Goal: Check status: Check status

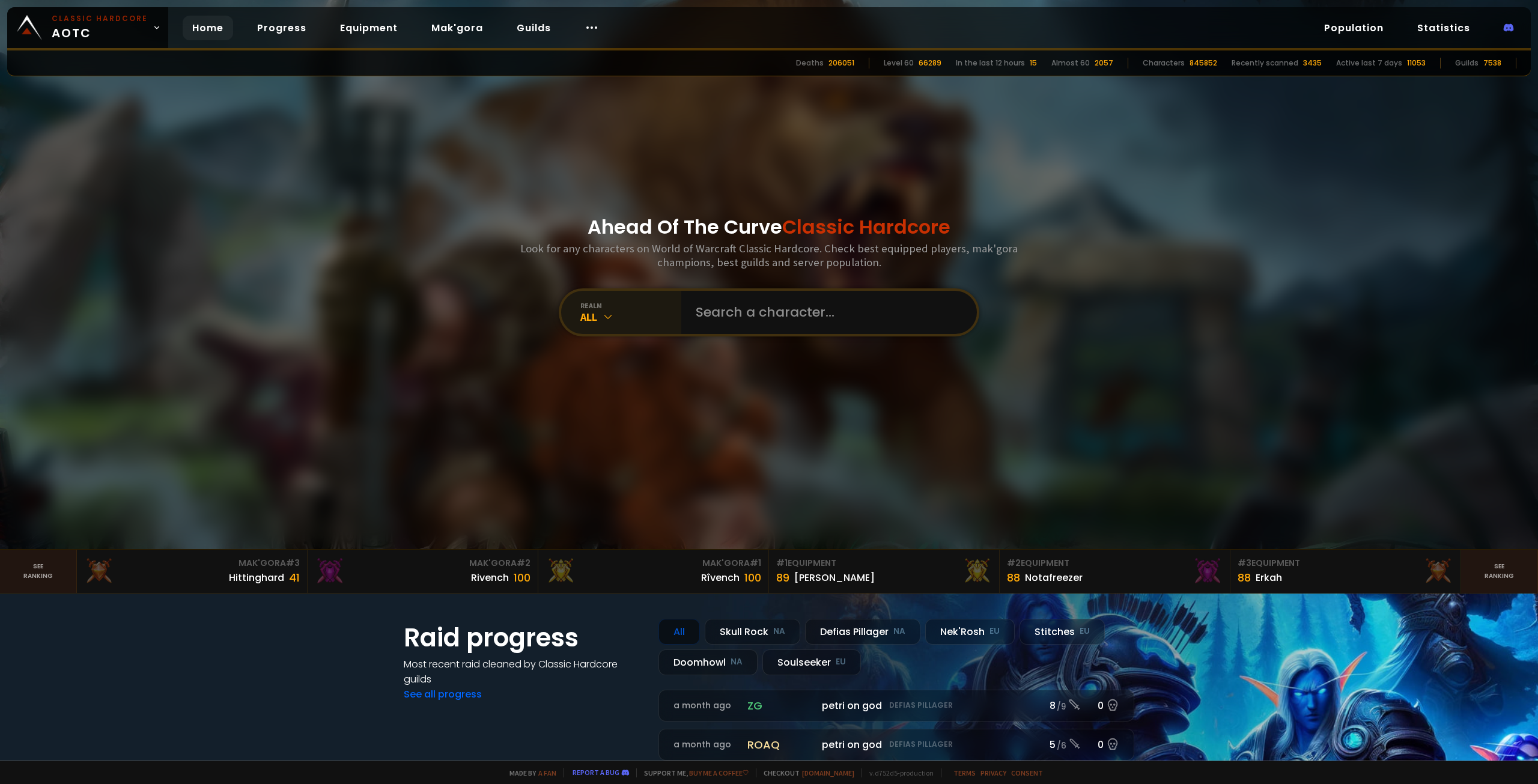
click at [602, 321] on icon at bounding box center [608, 316] width 12 height 12
click at [595, 334] on div "realm All" at bounding box center [769, 313] width 420 height 48
click at [599, 326] on div "realm All" at bounding box center [621, 312] width 120 height 43
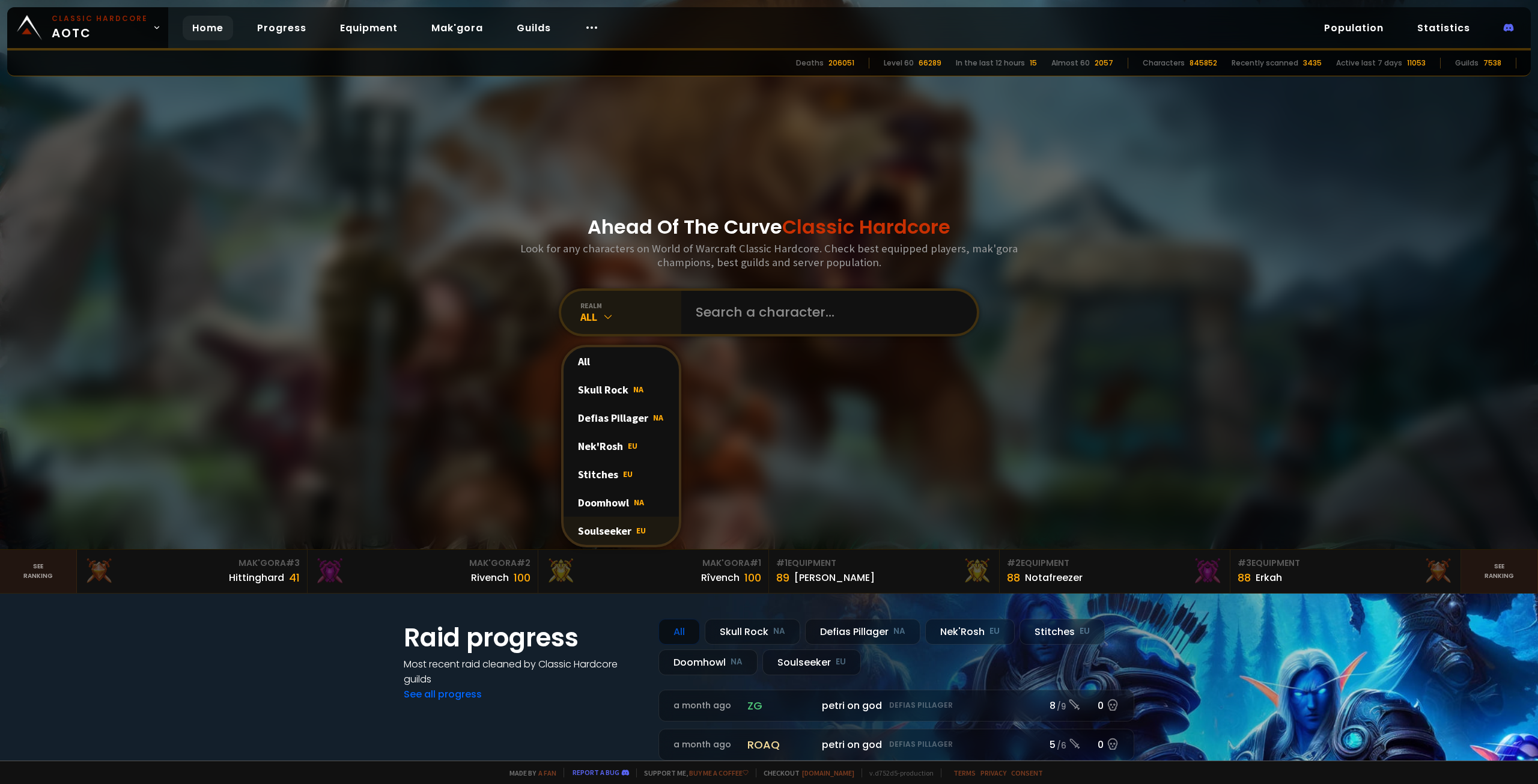
click at [624, 536] on div "Soulseeker EU" at bounding box center [621, 531] width 115 height 28
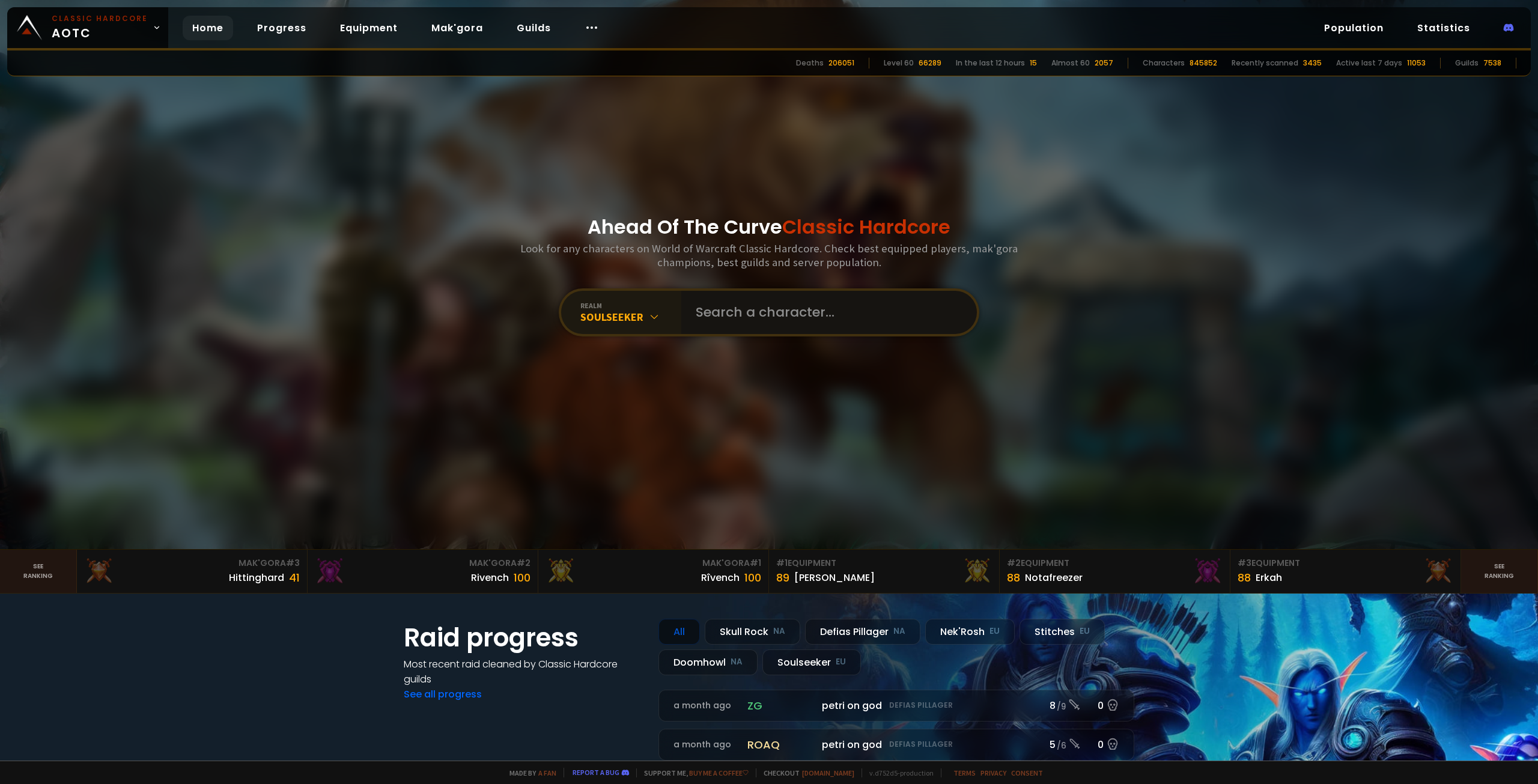
click at [765, 316] on input "text" at bounding box center [825, 312] width 274 height 43
type input "Mwatabe"
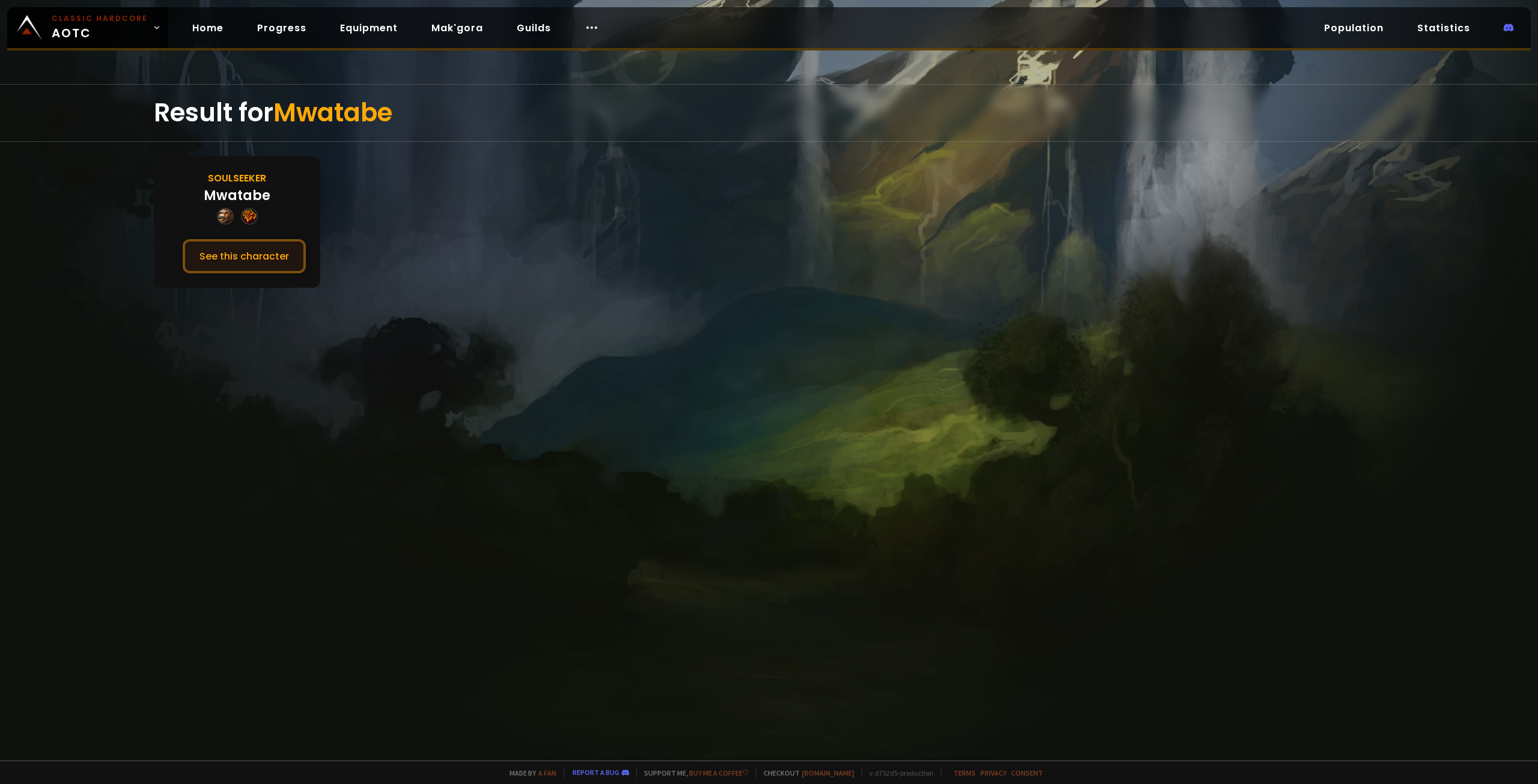
click at [201, 262] on button "See this character" at bounding box center [244, 256] width 123 height 34
